Goal: Transaction & Acquisition: Download file/media

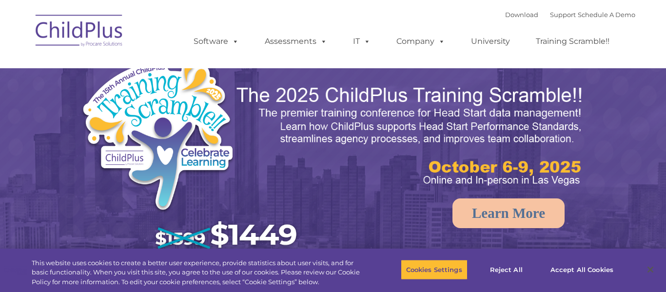
select select "MEDIUM"
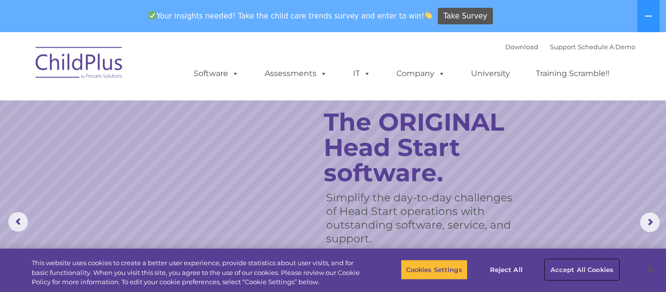
click at [594, 273] on button "Accept All Cookies" at bounding box center [582, 269] width 74 height 20
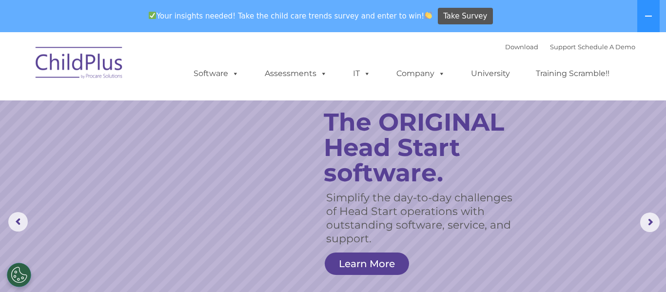
click at [101, 56] on img at bounding box center [79, 64] width 97 height 49
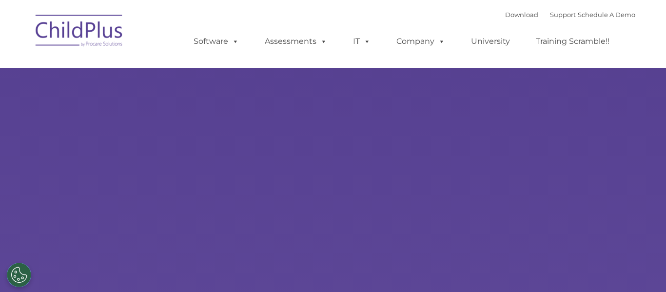
type input ""
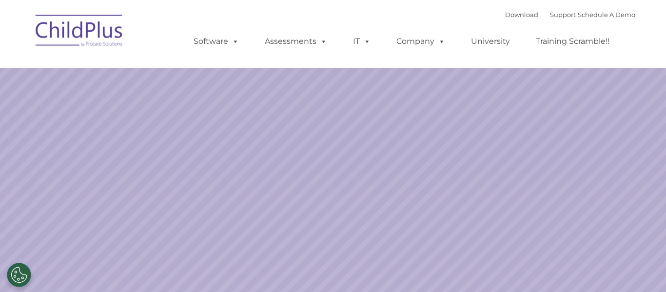
select select "MEDIUM"
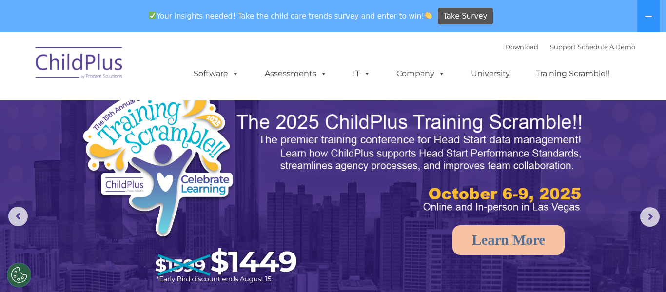
scroll to position [7, 0]
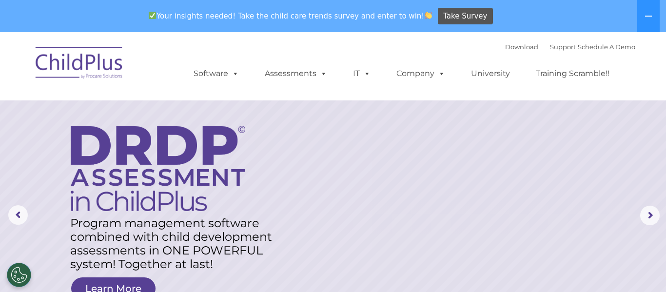
click at [421, 46] on div "Download Support | Schedule A Demo  MENU MENU Software ChildPlus: The original…" at bounding box center [404, 66] width 461 height 54
click at [511, 48] on link "Download" at bounding box center [521, 47] width 33 height 8
